Goal: Transaction & Acquisition: Purchase product/service

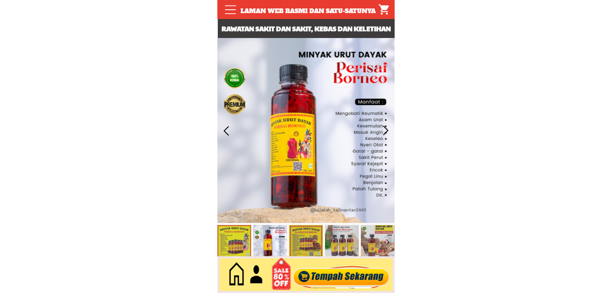
click at [332, 276] on div at bounding box center [341, 275] width 102 height 28
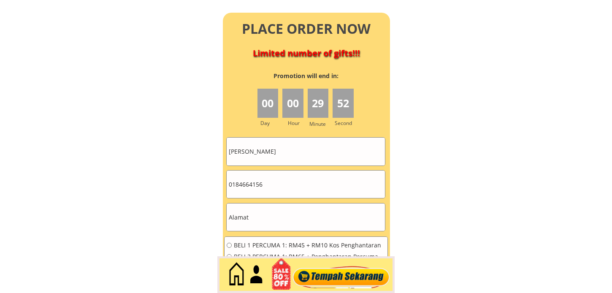
scroll to position [3754, 0]
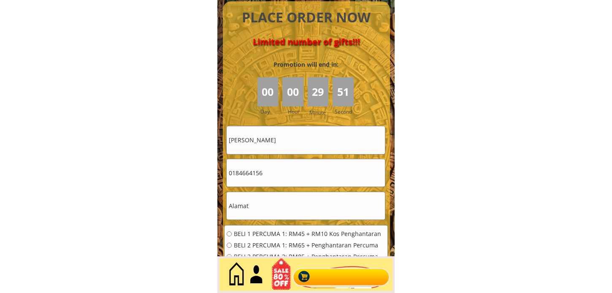
click at [300, 142] on input "[PERSON_NAME]" at bounding box center [306, 139] width 158 height 27
paste input "[PERSON_NAME]"
type input "[PERSON_NAME]"
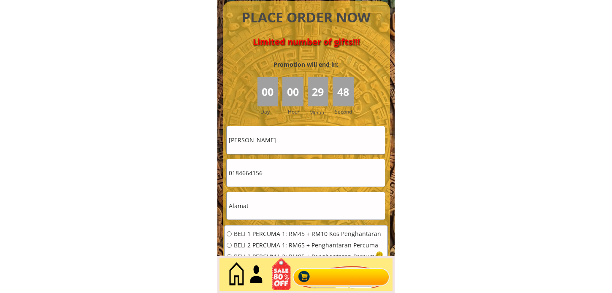
click at [275, 167] on input "0184664156" at bounding box center [306, 172] width 158 height 27
paste input "67319208"
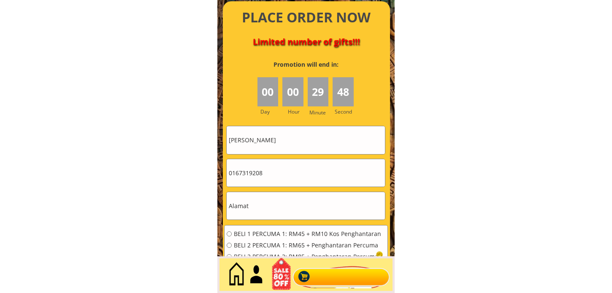
type input "0167319208"
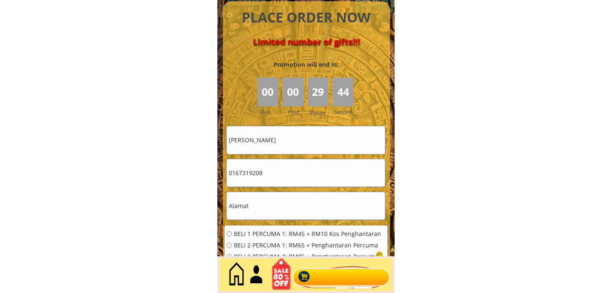
click at [269, 208] on input "text" at bounding box center [306, 205] width 158 height 27
paste input "NO 1 Jln"
type input "NO 1 Jln"
click at [257, 240] on div "BELI 1 PERCUMA 1: RM45 + RM10 Kos Penghantaran BELI 2 PERCUMA 1: RM65 + Penghan…" at bounding box center [304, 259] width 155 height 57
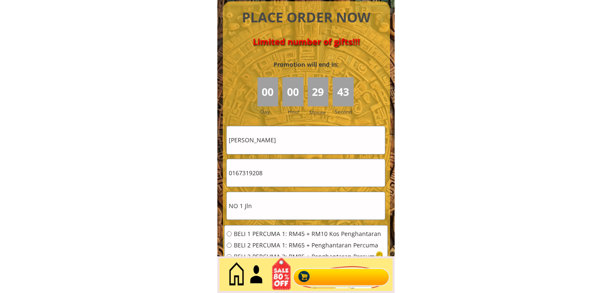
click at [241, 242] on span "BELI 2 PERCUMA 1: RM65 + Penghantaran Percuma" at bounding box center [308, 245] width 148 height 6
radio input "true"
click at [310, 273] on div at bounding box center [341, 275] width 102 height 28
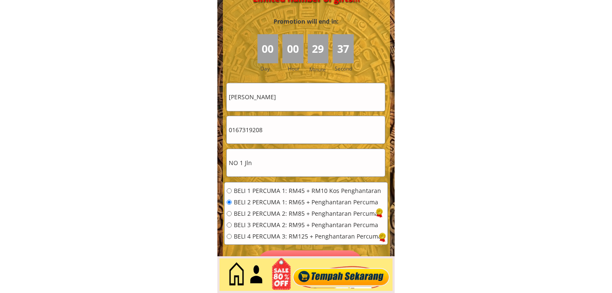
scroll to position [3848, 0]
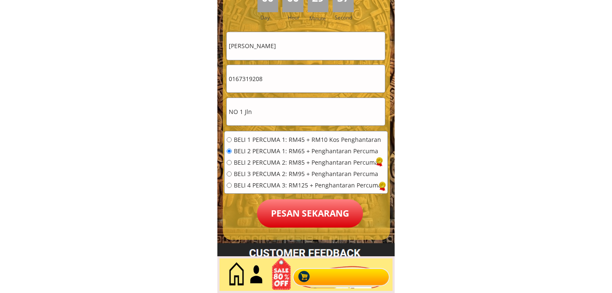
click at [297, 212] on p "Pesan sekarang" at bounding box center [310, 213] width 106 height 28
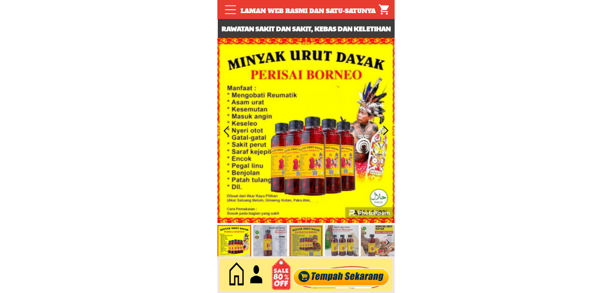
click at [318, 281] on div at bounding box center [341, 275] width 102 height 28
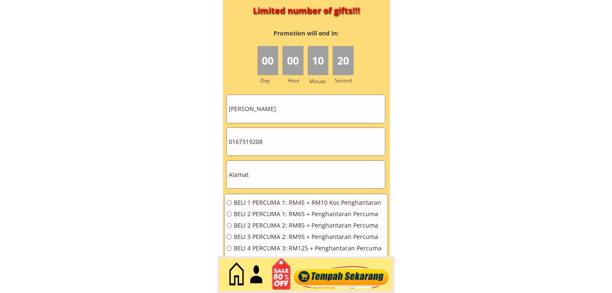
scroll to position [3801, 0]
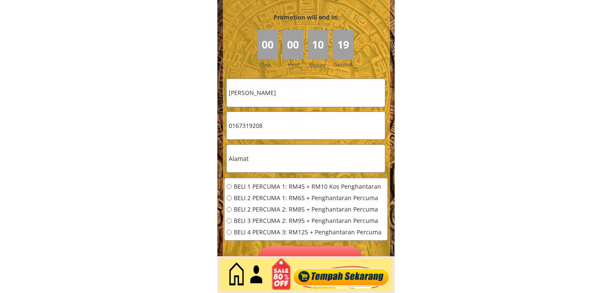
click at [313, 102] on input "[PERSON_NAME]" at bounding box center [306, 92] width 158 height 27
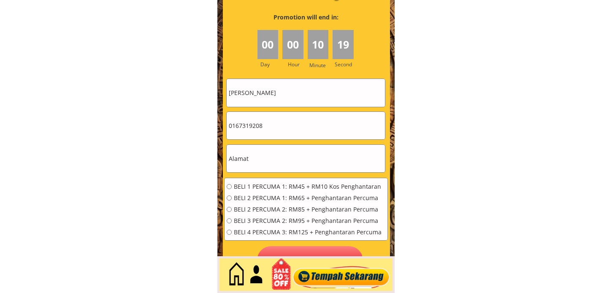
paste input "Muhalidi"
type input "Muhalidi"
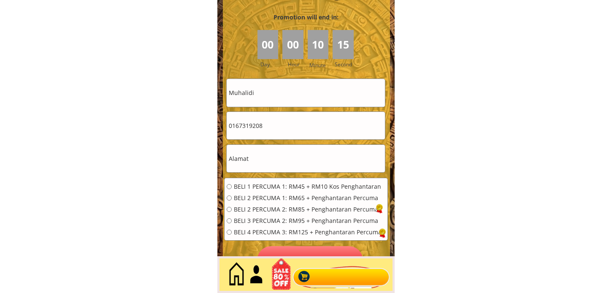
click at [294, 121] on input "0167319208" at bounding box center [306, 125] width 158 height 27
drag, startPoint x: 294, startPoint y: 121, endPoint x: 322, endPoint y: 5, distance: 119.2
click at [294, 121] on input "0167319208" at bounding box center [306, 125] width 158 height 27
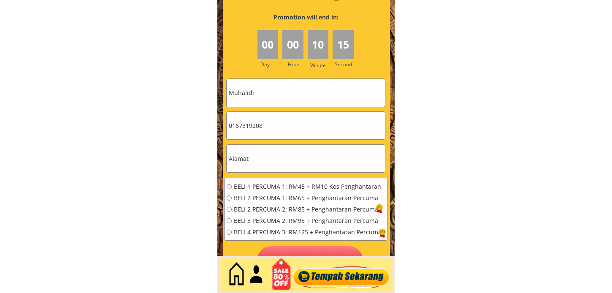
paste input "98255729"
type input "0198255729"
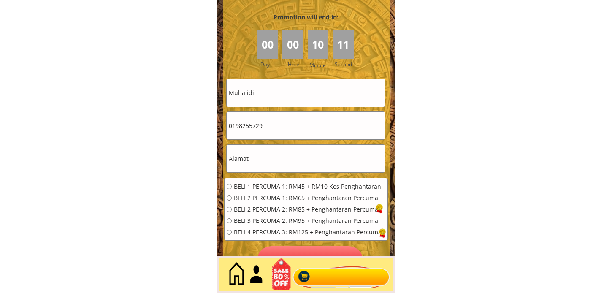
click at [292, 159] on input "text" at bounding box center [306, 158] width 158 height 27
paste input "Kuala Lumpur"
type input "Kuala Lumpur"
click at [284, 180] on div "BELI 1 PERCUMA 1: RM45 + RM10 Kos Penghantaran BELI 2 PERCUMA 1: RM65 + Penghan…" at bounding box center [305, 212] width 163 height 68
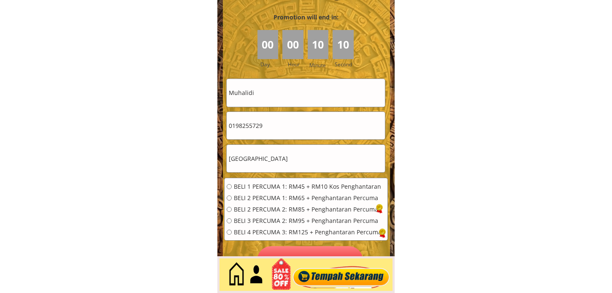
click at [302, 190] on div "BELI 1 PERCUMA 1: RM45 + RM10 Kos Penghantaran BELI 2 PERCUMA 1: RM65 + Penghan…" at bounding box center [304, 212] width 155 height 57
click at [302, 187] on span "BELI 1 PERCUMA 1: RM45 + RM10 Kos Penghantaran" at bounding box center [308, 187] width 148 height 6
radio input "true"
click at [300, 243] on div "BELI 1 PERCUMA 1: RM45 + RM10 Kos Penghantaran BELI 2 PERCUMA 1: RM65 + Penghan…" at bounding box center [305, 212] width 163 height 68
click at [300, 250] on p "Pesan sekarang" at bounding box center [310, 260] width 106 height 28
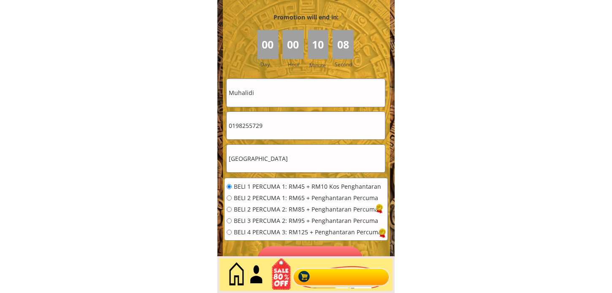
scroll to position [3802, 0]
